Goal: Use online tool/utility: Use online tool/utility

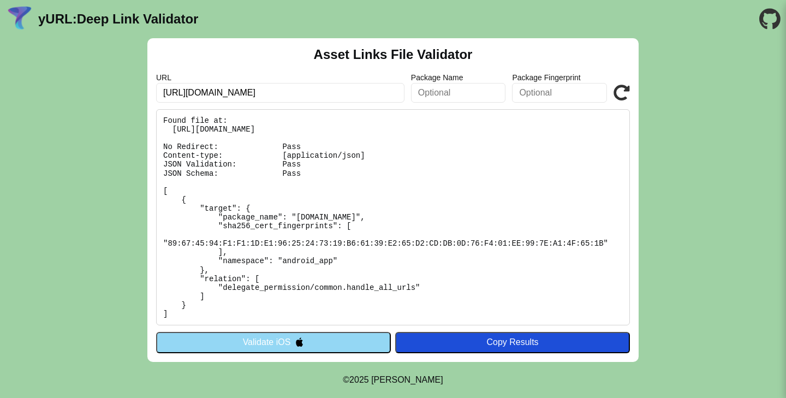
click at [287, 91] on input "https://ru.benetton.com/" at bounding box center [280, 93] width 249 height 20
paste input "[DOMAIN_NAME]"
type input "[DOMAIN_NAME]"
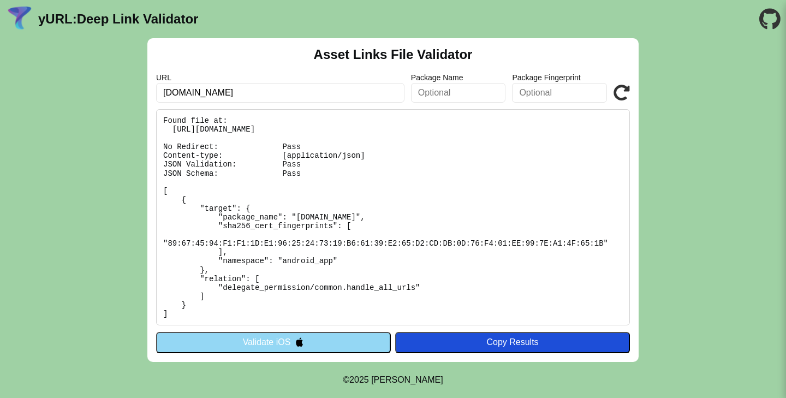
click at [324, 339] on button "Validate iOS" at bounding box center [273, 342] width 235 height 21
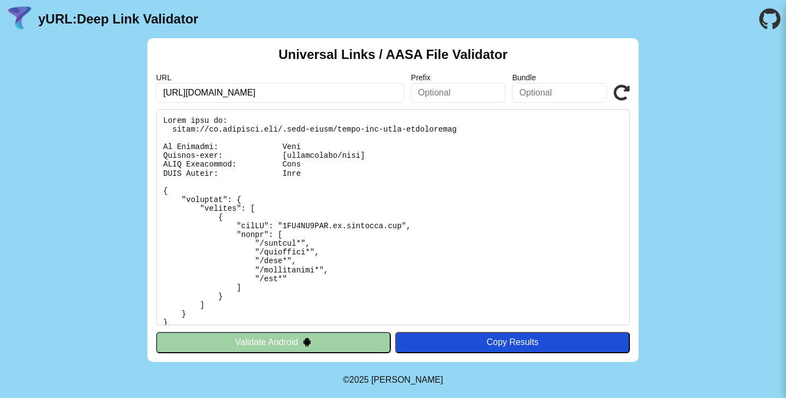
click at [282, 91] on input "https://ru.benetton.com/" at bounding box center [280, 93] width 249 height 20
paste input "[DOMAIN_NAME]"
type input "[DOMAIN_NAME]"
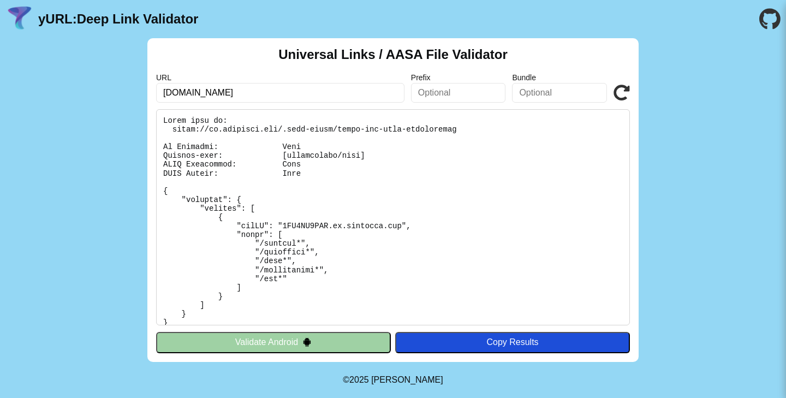
click at [616, 94] on icon at bounding box center [622, 93] width 16 height 16
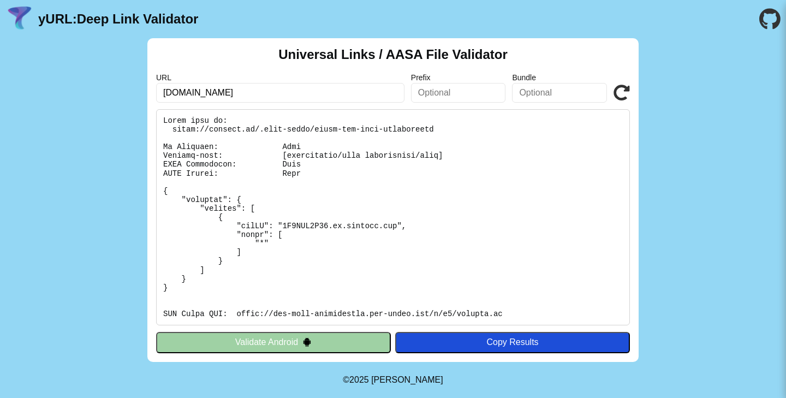
click at [323, 341] on button "Validate Android" at bounding box center [273, 342] width 235 height 21
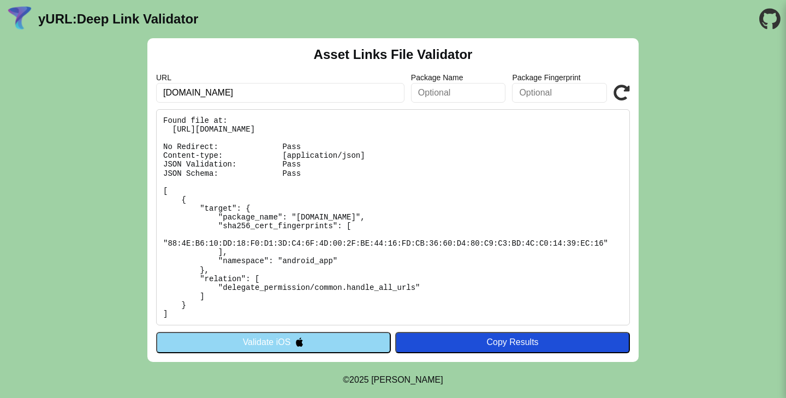
click at [307, 352] on button "Validate iOS" at bounding box center [273, 342] width 235 height 21
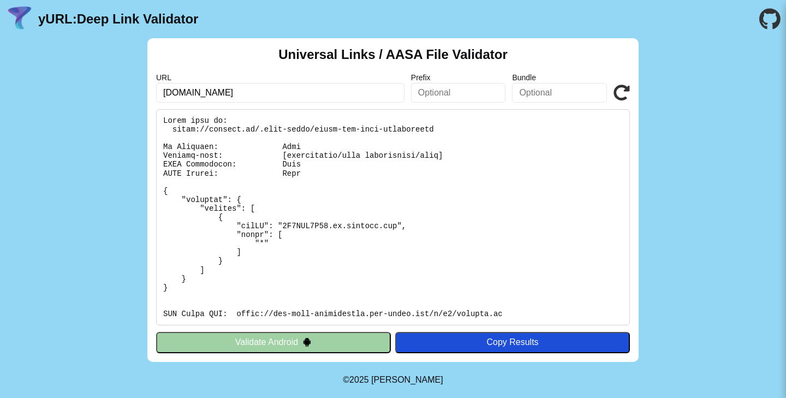
click at [289, 147] on pre at bounding box center [393, 217] width 474 height 216
click at [286, 162] on pre at bounding box center [393, 217] width 474 height 216
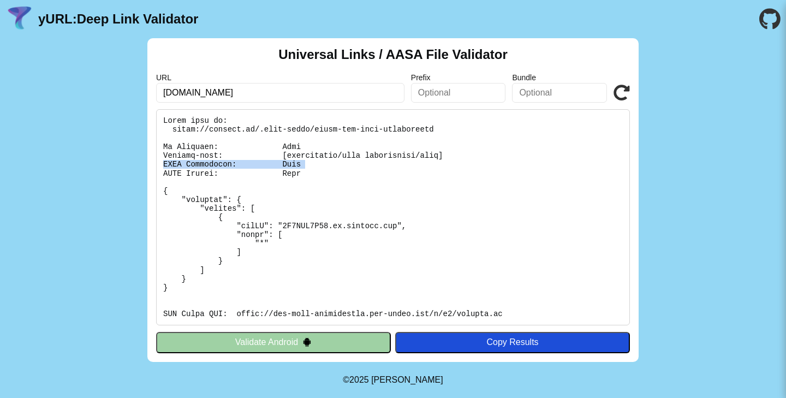
click at [286, 162] on pre at bounding box center [393, 217] width 474 height 216
click at [286, 169] on pre at bounding box center [393, 217] width 474 height 216
click at [286, 247] on pre at bounding box center [393, 217] width 474 height 216
